Goal: Information Seeking & Learning: Learn about a topic

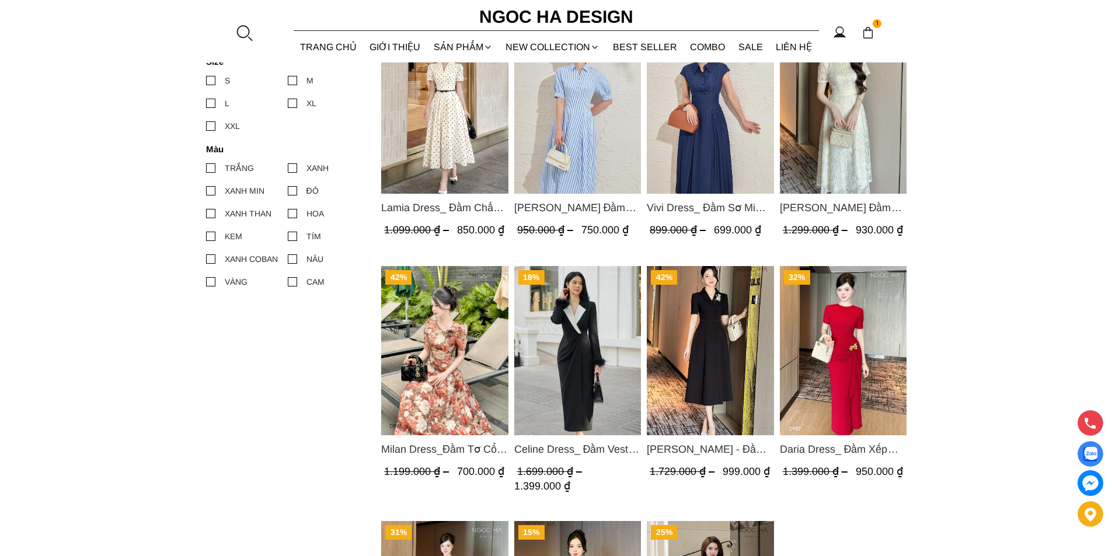
scroll to position [701, 0]
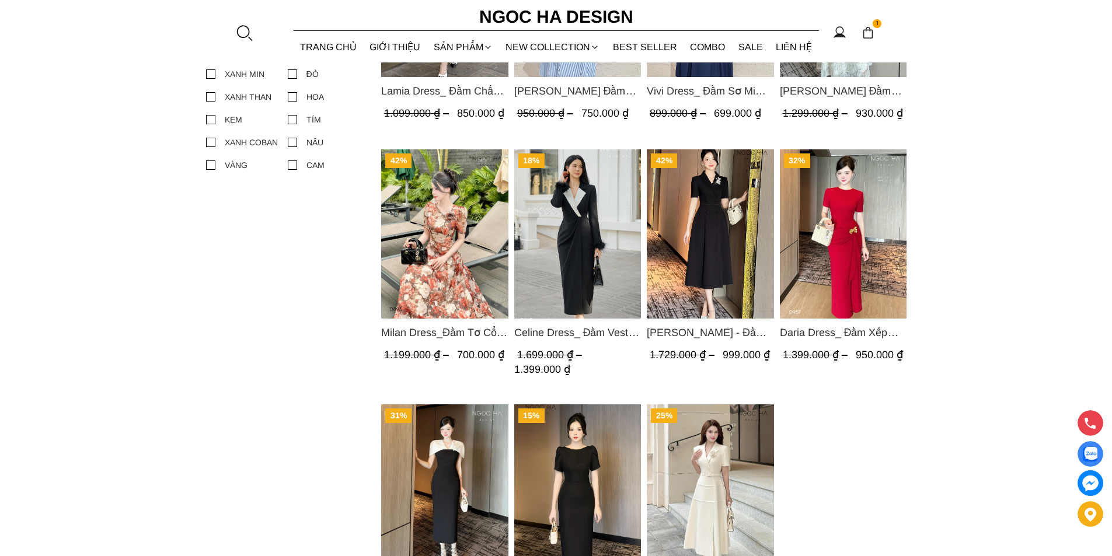
click at [715, 459] on img "Product image - Louisa Dress_ Đầm Cổ Vest Cài Hoa Tùng May Gân Nổi Kèm Đai Màu …" at bounding box center [710, 488] width 127 height 169
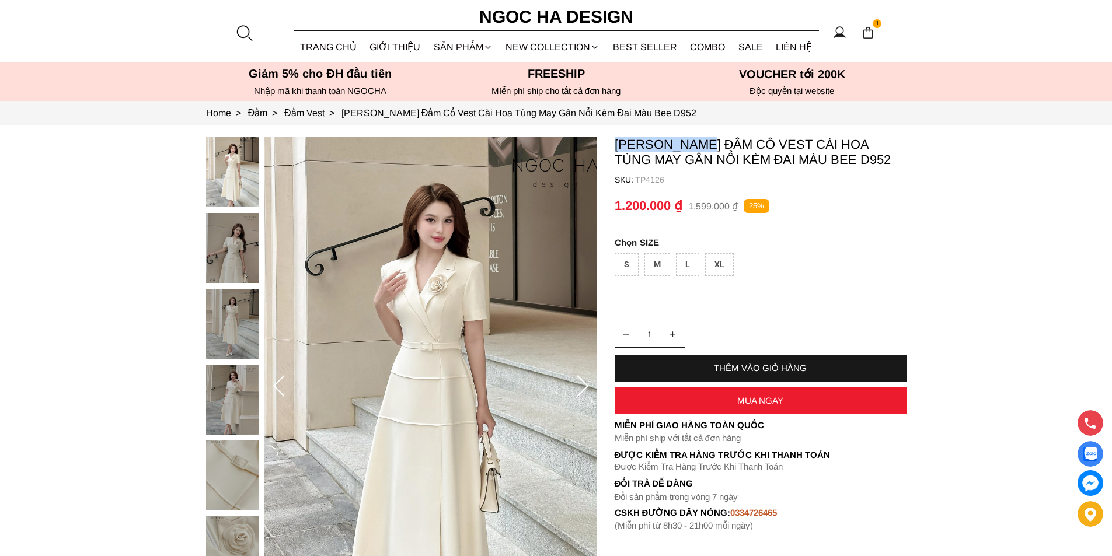
copy p "Louisa Dress"
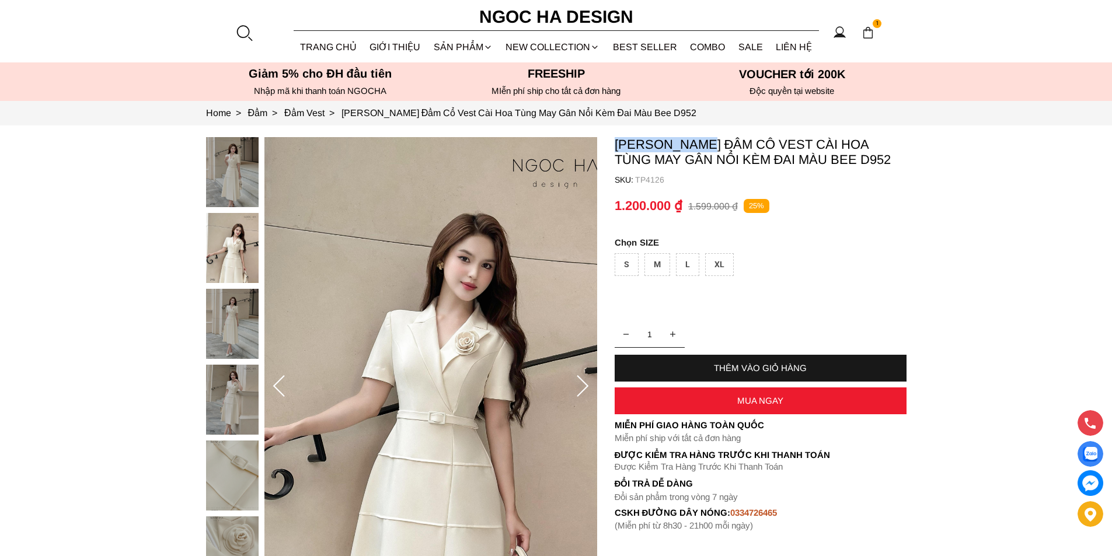
drag, startPoint x: 610, startPoint y: 134, endPoint x: 709, endPoint y: 141, distance: 99.4
click at [709, 141] on section "Louisa Dress_ Đầm Cổ Vest Cài Hoa Tùng May Gân Nổi Kèm Đai Màu Bee D952 SKU: TP…" at bounding box center [556, 387] width 1112 height 522
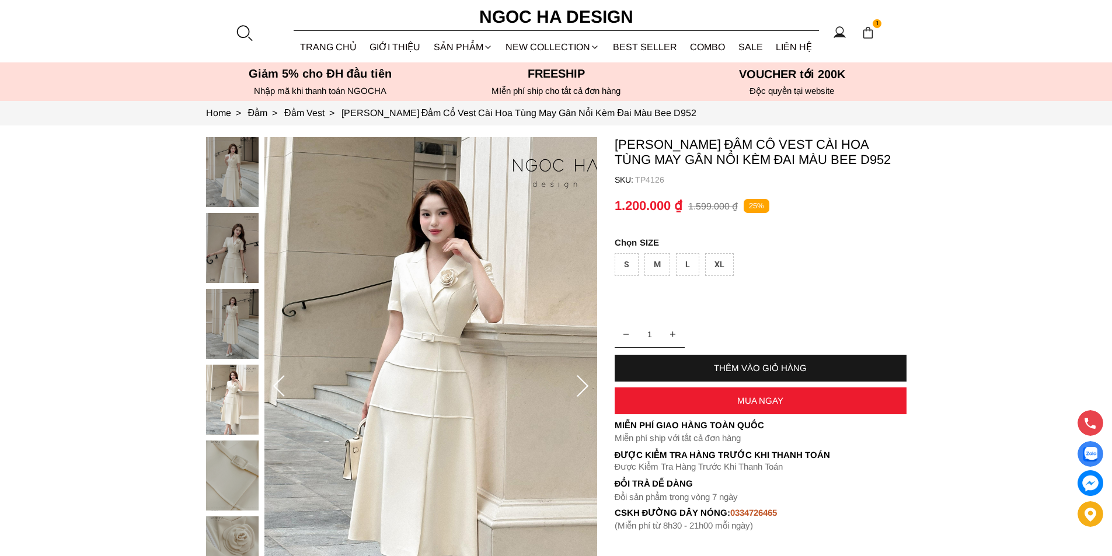
click at [236, 32] on div at bounding box center [244, 33] width 18 height 18
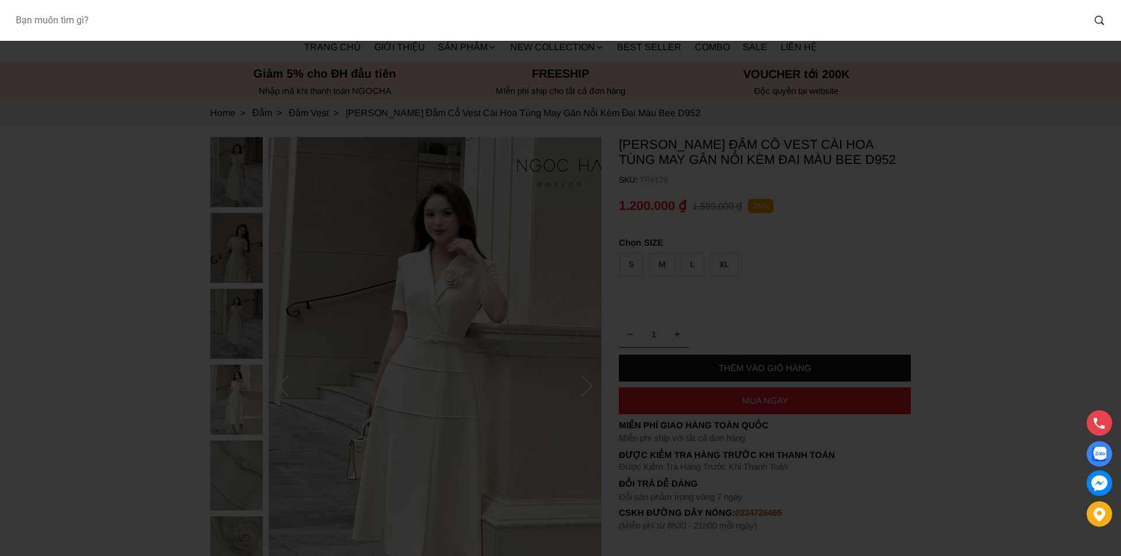
click at [147, 30] on input "Input search Bạn muốn tìm gì?" at bounding box center [545, 20] width 1078 height 27
type input "013"
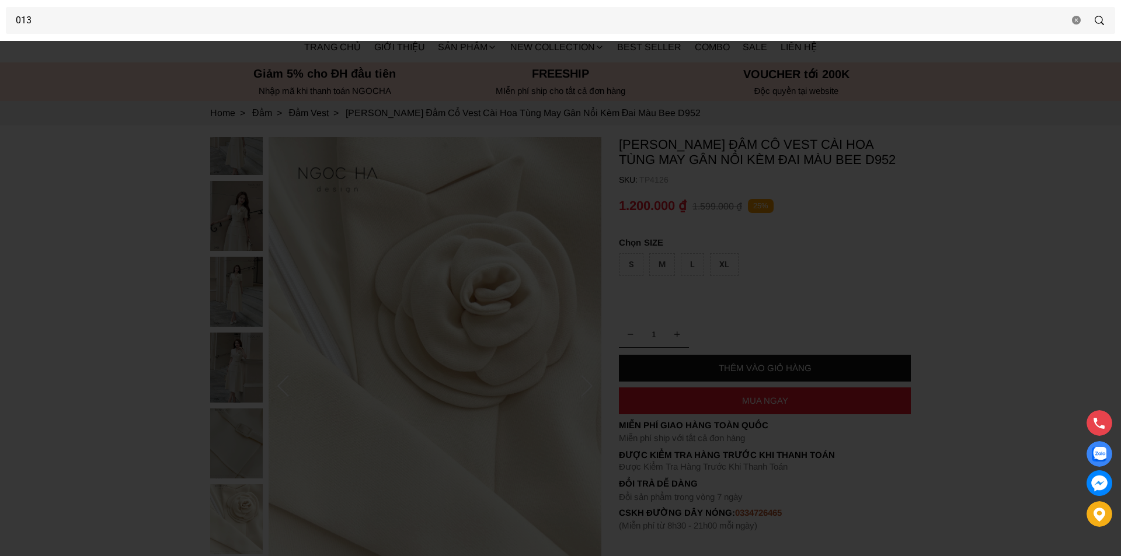
click at [78, 248] on div at bounding box center [560, 278] width 1121 height 556
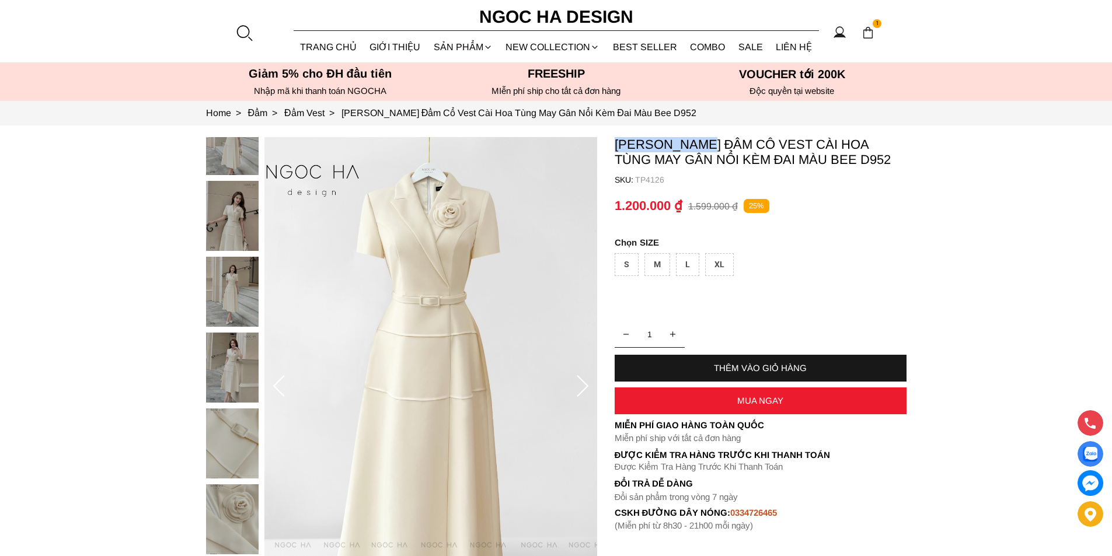
copy p "Louisa Dress"
drag, startPoint x: 612, startPoint y: 142, endPoint x: 710, endPoint y: 146, distance: 97.6
click at [710, 146] on section "Louisa Dress_ Đầm Cổ Vest Cài Hoa Tùng May Gân Nổi Kèm Đai Màu Bee D952 SKU: TP…" at bounding box center [556, 387] width 1112 height 522
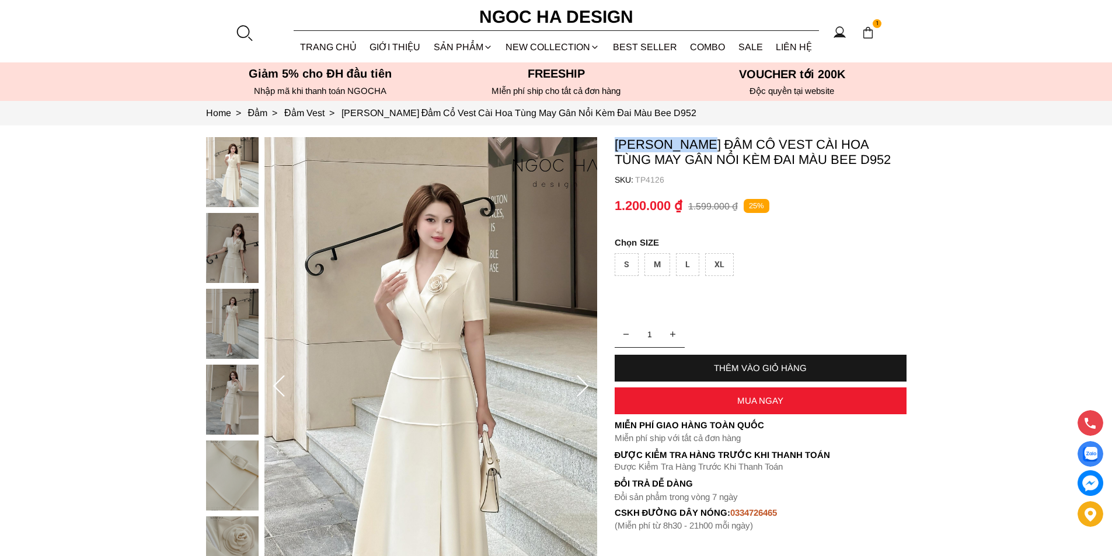
copy p "Louisa Dress"
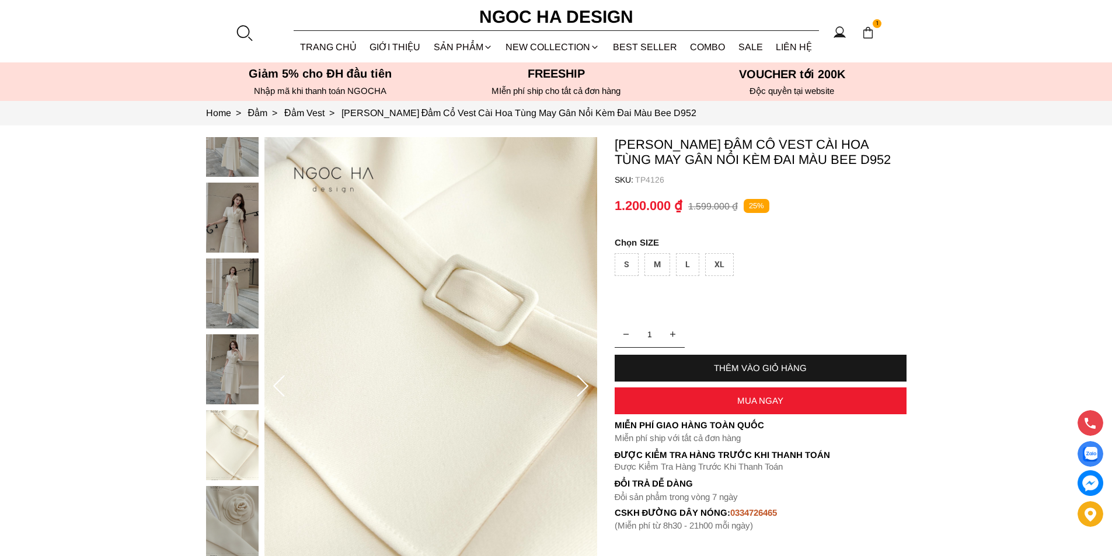
click at [243, 31] on div at bounding box center [244, 33] width 18 height 18
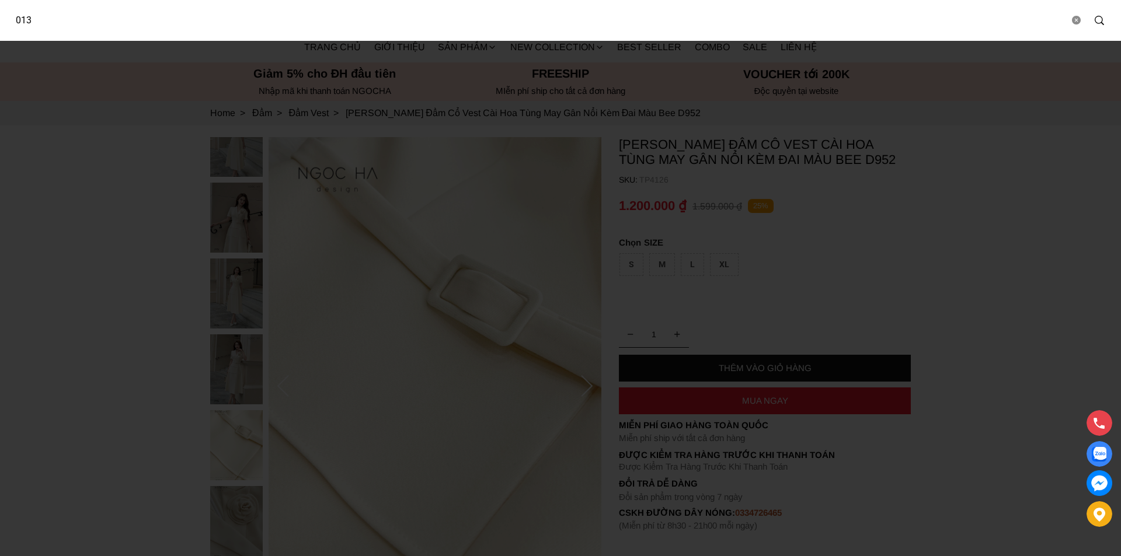
click at [140, 30] on input "013" at bounding box center [537, 20] width 1063 height 27
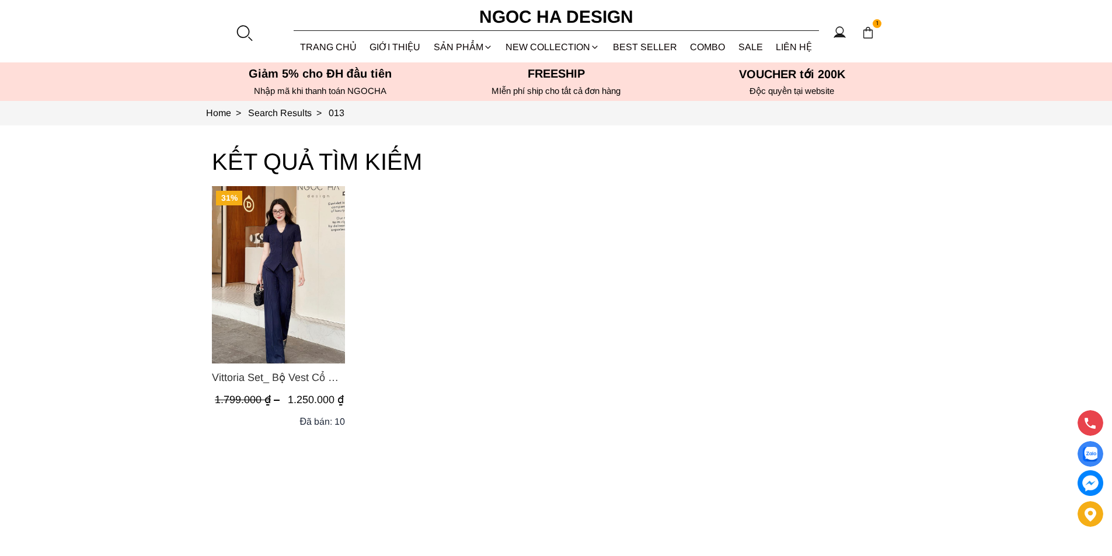
click at [297, 252] on img "Product image - Vittoria Set_ Bộ Vest Cổ V Quần Suông Kẻ Sọc BQ013" at bounding box center [278, 274] width 133 height 177
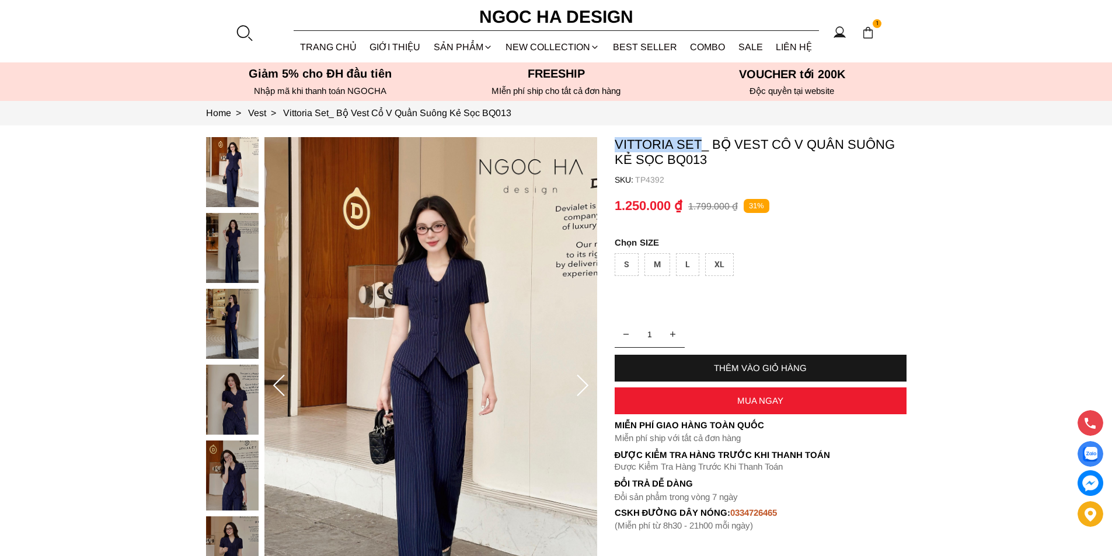
copy p "Vittoria Set"
drag, startPoint x: 607, startPoint y: 141, endPoint x: 700, endPoint y: 144, distance: 92.9
click at [700, 144] on section "Vittoria Set_ Bộ Vest Cổ V Quần Suông Kẻ Sọc BQ013 SKU: TP4392 1 THÊM VÀO GIỎ H…" at bounding box center [556, 387] width 1112 height 522
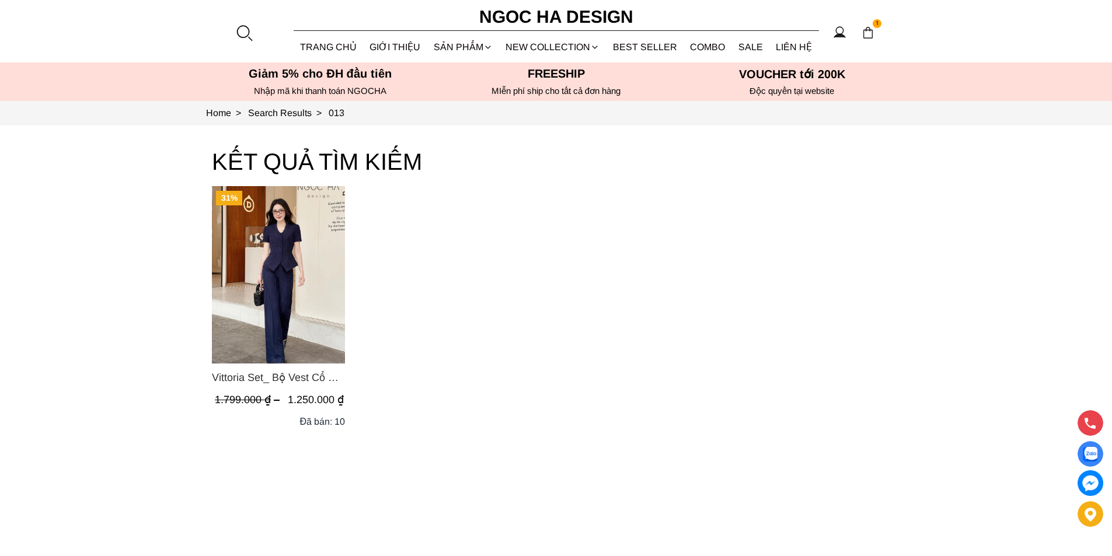
click at [306, 255] on img "Product image - Vittoria Set_ Bộ Vest Cổ V Quần Suông Kẻ Sọc BQ013" at bounding box center [278, 274] width 133 height 177
